Goal: Understand process/instructions

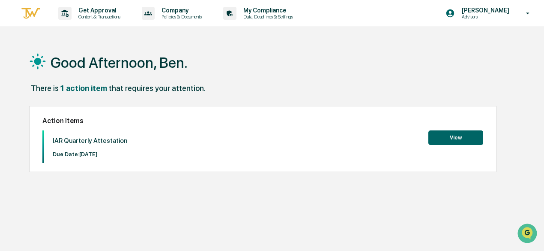
click at [439, 143] on button "View" at bounding box center [455, 137] width 55 height 15
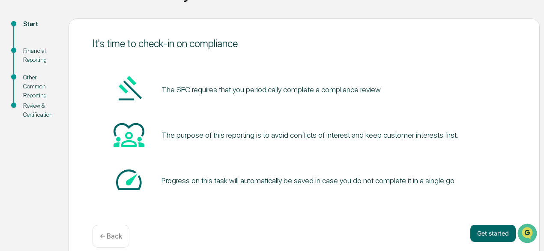
scroll to position [94, 0]
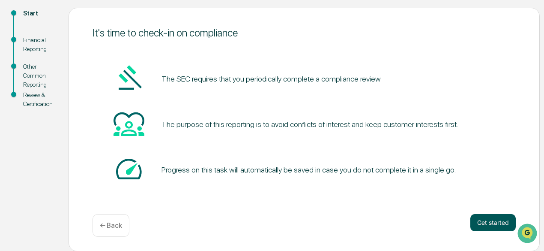
click at [473, 218] on button "Get started" at bounding box center [492, 222] width 45 height 17
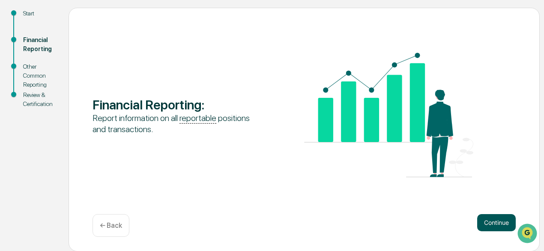
click at [498, 222] on button "Continue" at bounding box center [496, 222] width 39 height 17
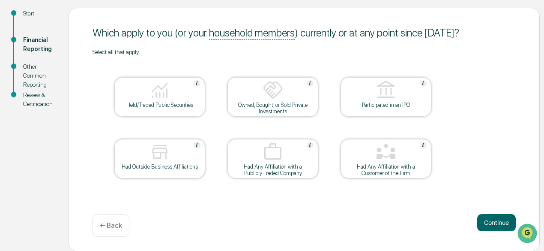
click at [177, 100] on div at bounding box center [160, 91] width 86 height 22
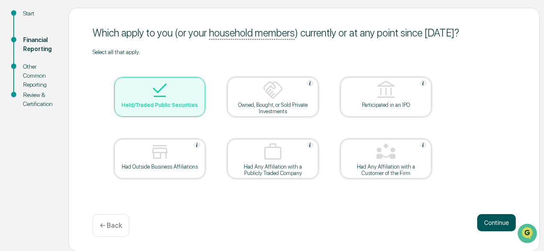
click at [484, 219] on button "Continue" at bounding box center [496, 222] width 39 height 17
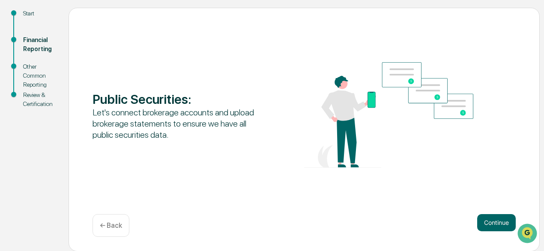
click at [484, 219] on button "Continue" at bounding box center [496, 222] width 39 height 17
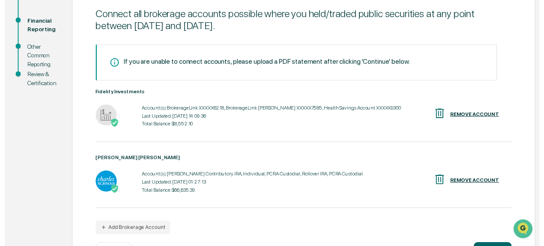
scroll to position [146, 0]
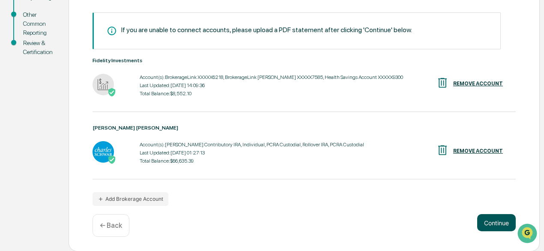
click at [490, 223] on button "Continue" at bounding box center [496, 222] width 39 height 17
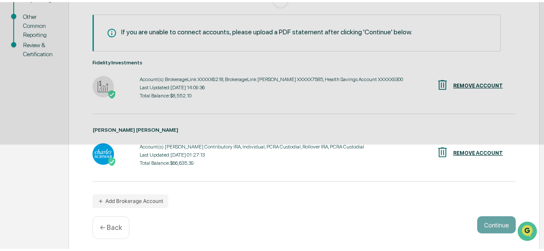
scroll to position [94, 0]
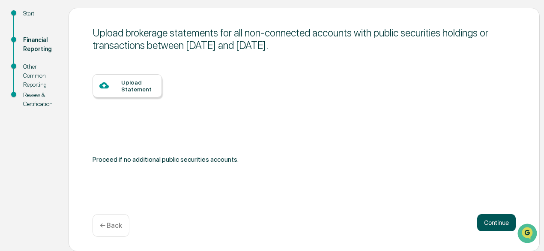
click at [490, 223] on button "Continue" at bounding box center [496, 222] width 39 height 17
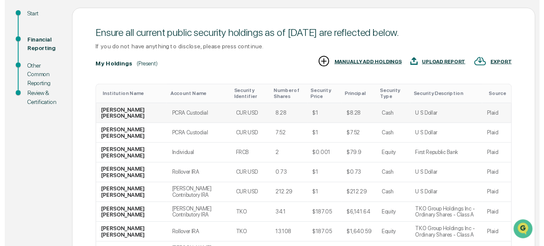
scroll to position [231, 0]
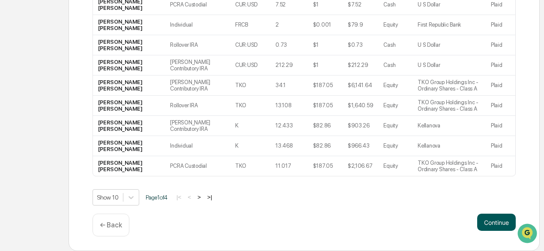
click at [497, 229] on button "Continue" at bounding box center [496, 221] width 39 height 17
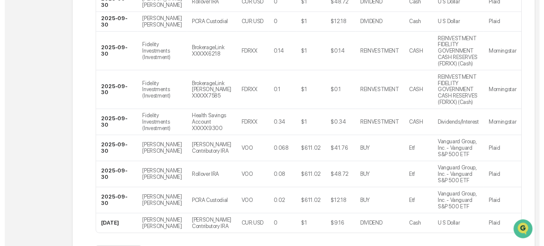
scroll to position [314, 0]
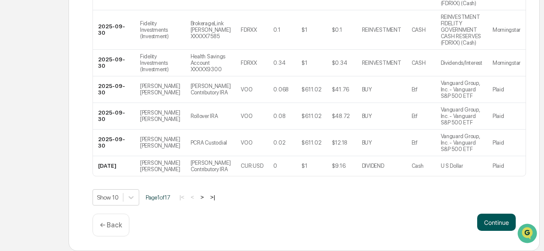
click at [494, 221] on button "Continue" at bounding box center [496, 221] width 39 height 17
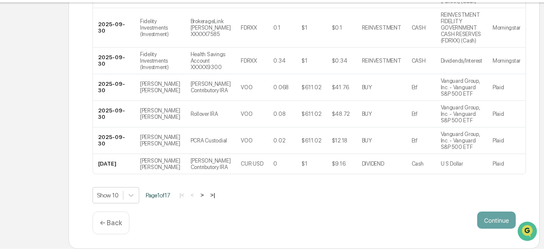
scroll to position [94, 0]
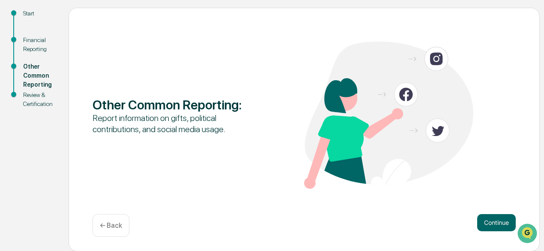
click at [494, 221] on button "Continue" at bounding box center [496, 222] width 39 height 17
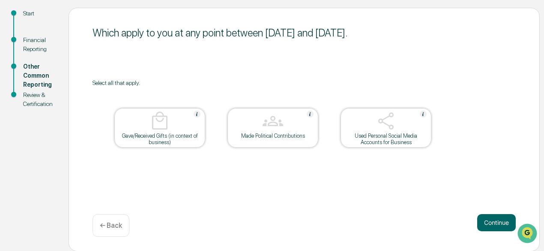
click at [494, 221] on button "Continue" at bounding box center [496, 222] width 39 height 17
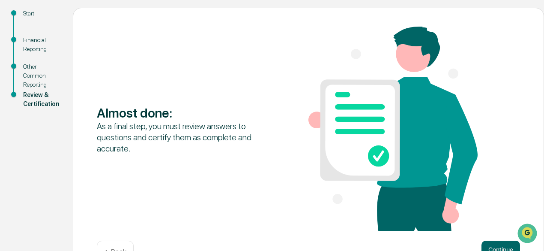
scroll to position [122, 0]
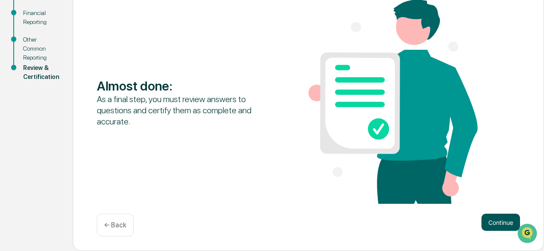
click at [495, 218] on button "Continue" at bounding box center [500, 221] width 39 height 17
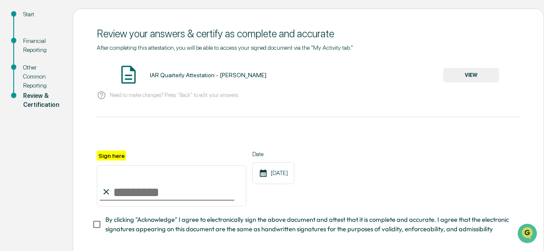
scroll to position [93, 0]
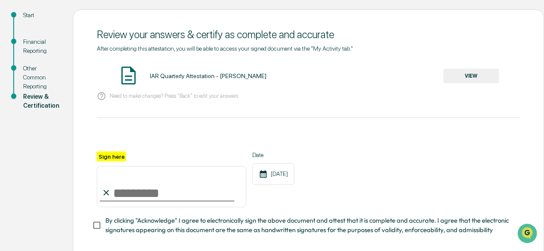
click at [464, 72] on button "VIEW" at bounding box center [471, 76] width 56 height 15
